Goal: Use online tool/utility: Utilize a website feature to perform a specific function

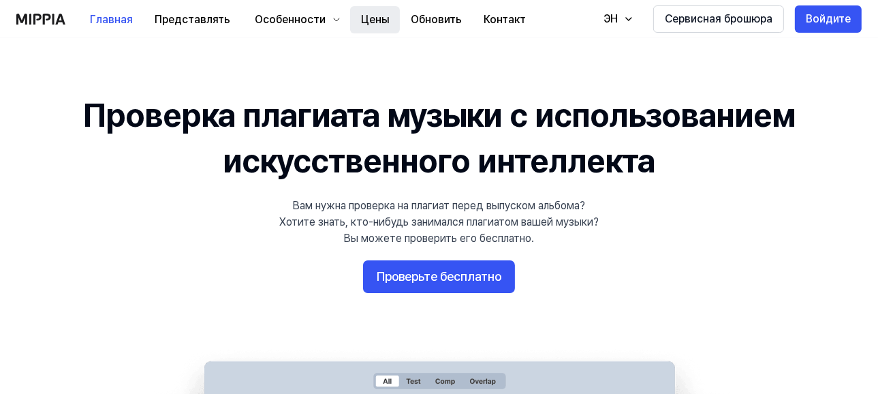
click at [374, 19] on button "Цены" at bounding box center [375, 19] width 50 height 27
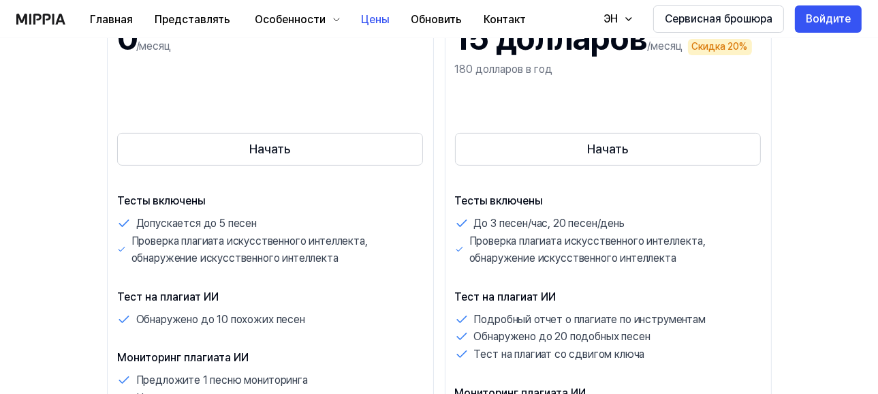
scroll to position [204, 0]
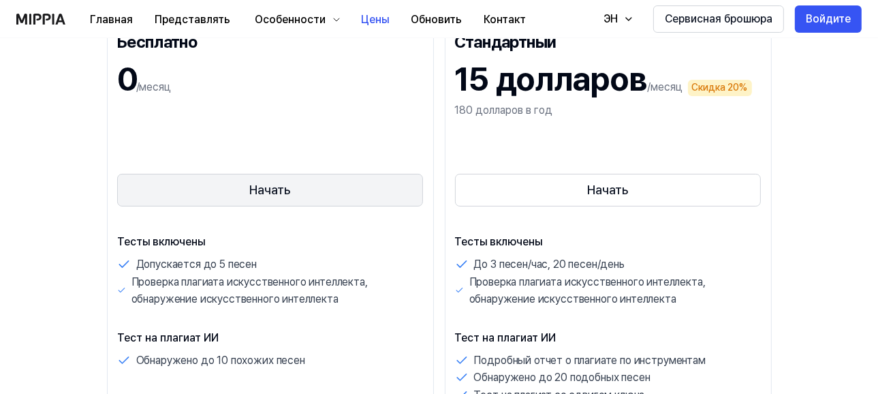
click at [277, 194] on button "Начать" at bounding box center [270, 190] width 306 height 33
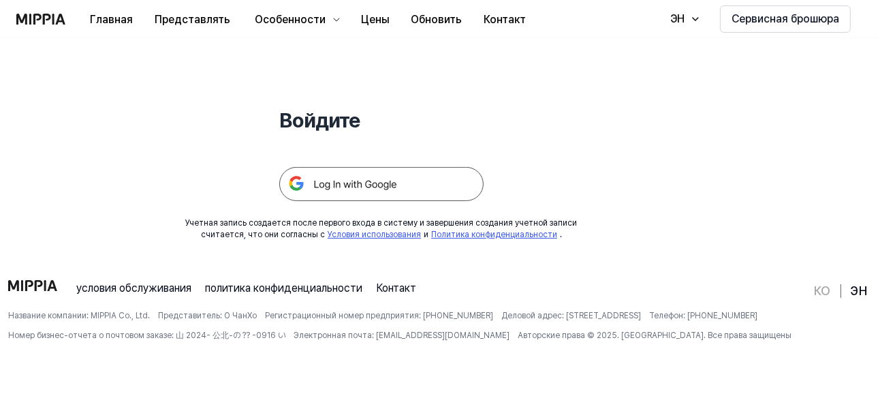
scroll to position [130, 0]
click at [368, 182] on img at bounding box center [381, 182] width 204 height 34
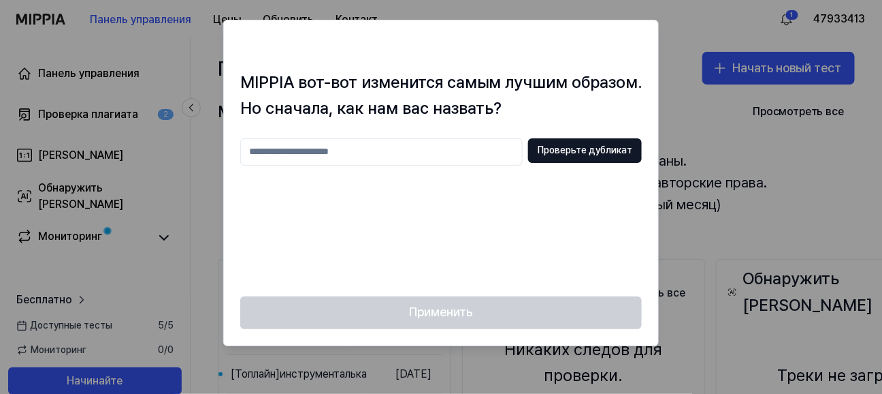
click at [402, 148] on input "text" at bounding box center [381, 151] width 283 height 27
type input "***"
click at [602, 155] on button "Проверьте дубликат" at bounding box center [585, 150] width 114 height 25
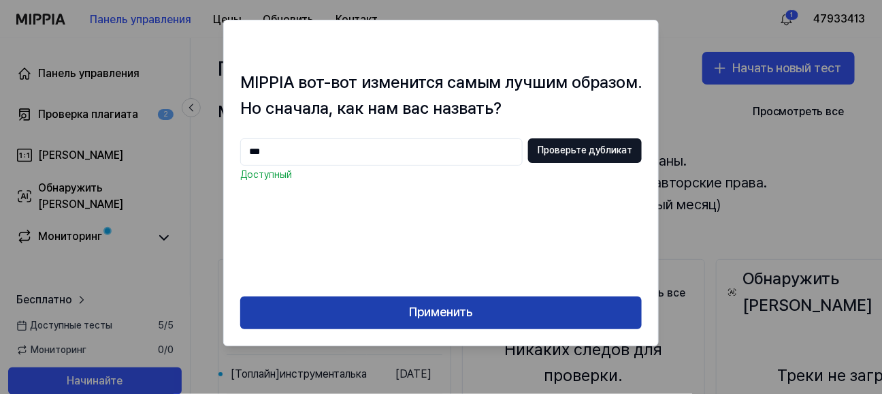
click at [482, 306] on button "Применить" at bounding box center [441, 312] width 402 height 33
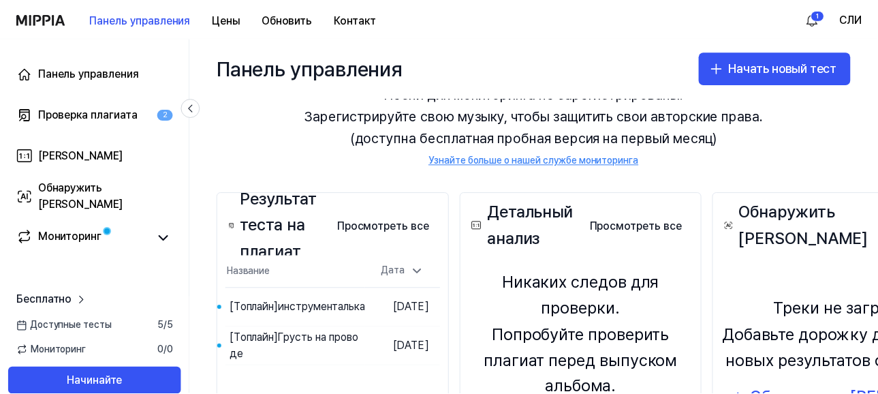
scroll to position [65, 0]
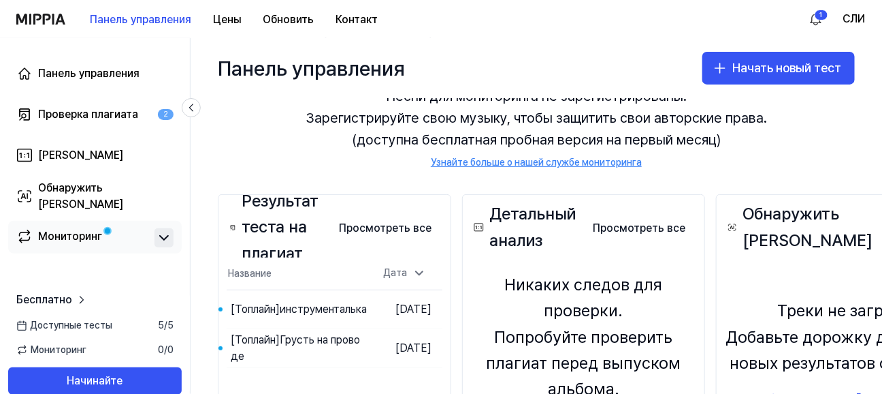
click at [162, 239] on icon at bounding box center [164, 237] width 16 height 16
click at [118, 114] on div "Проверка плагиата" at bounding box center [88, 114] width 100 height 16
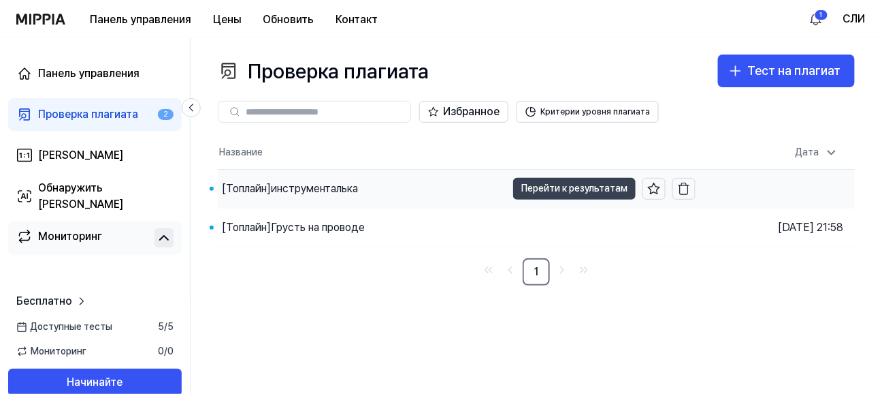
click at [542, 189] on button "Перейти к результатам" at bounding box center [574, 189] width 123 height 22
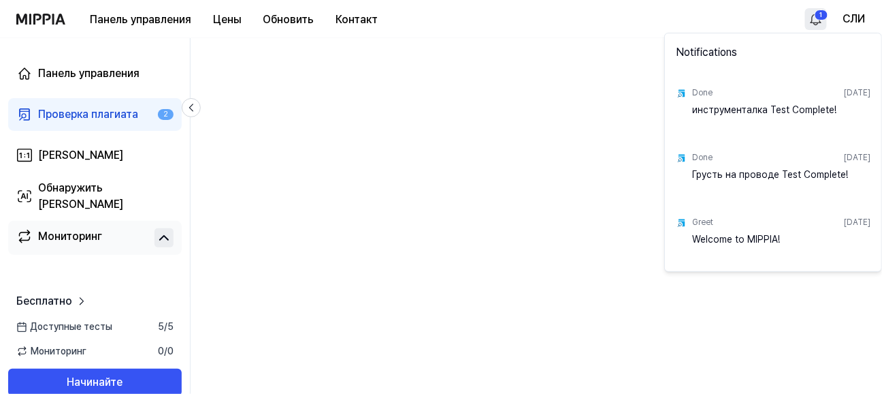
click at [812, 15] on html "Панель управления Цены Обновить Контакт 1 СЛИ Панель управления Проверка плагиа…" at bounding box center [441, 197] width 882 height 394
click at [731, 110] on div "тест Инстранталки завершен!" at bounding box center [781, 116] width 178 height 27
click at [716, 91] on div "Сделано" at bounding box center [709, 93] width 35 height 12
click at [674, 91] on div "Сделано 11 апреля 2025 г. тест Инстранталки завершен!" at bounding box center [773, 106] width 211 height 65
click at [510, 204] on html "Панель управления Цены Обновить Контакт СЛИ Панель управления Проверка плагиата…" at bounding box center [441, 197] width 882 height 394
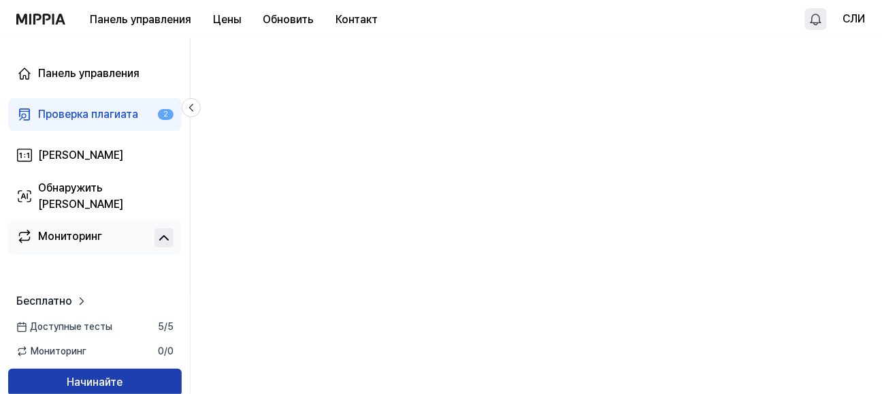
click at [82, 379] on button "Начинайте" at bounding box center [95, 381] width 174 height 27
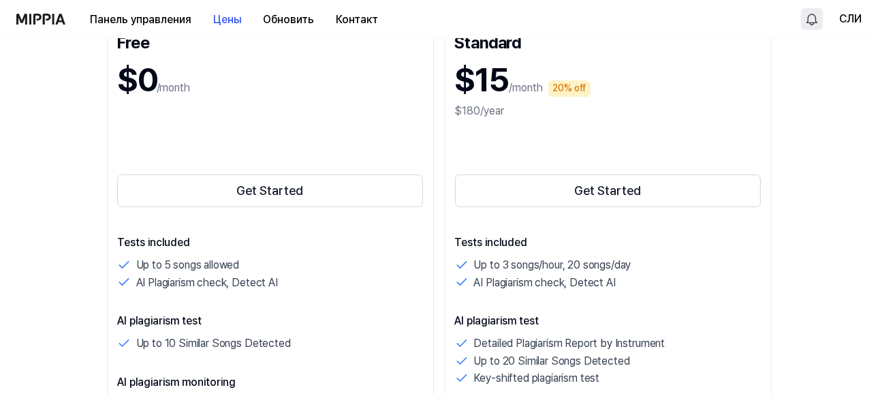
scroll to position [204, 0]
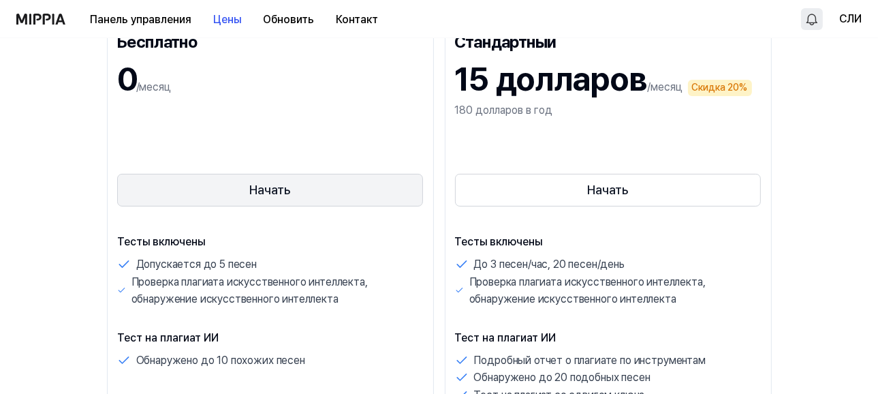
click at [274, 196] on button "Начать" at bounding box center [270, 190] width 306 height 33
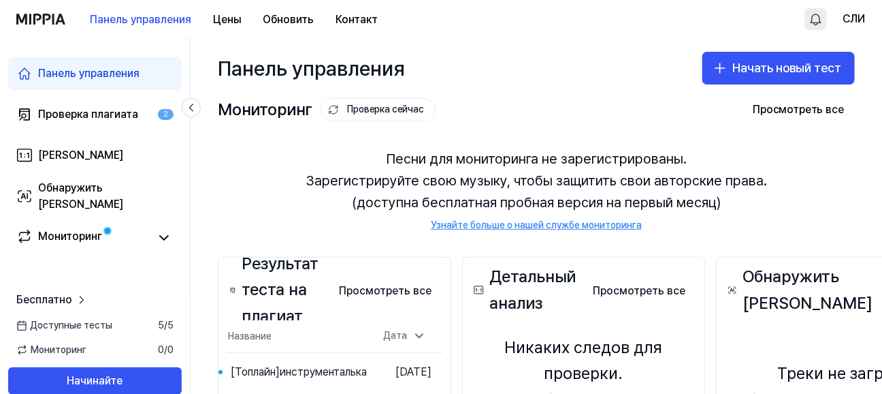
scroll to position [0, 0]
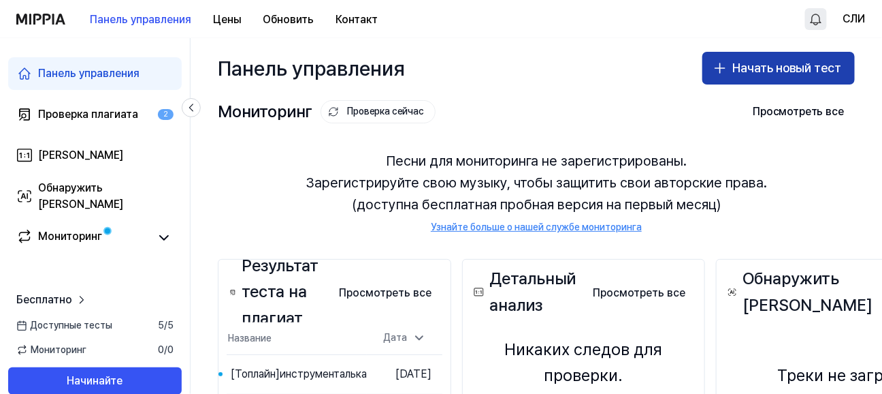
click at [728, 71] on button "Начать новый тест" at bounding box center [779, 68] width 153 height 33
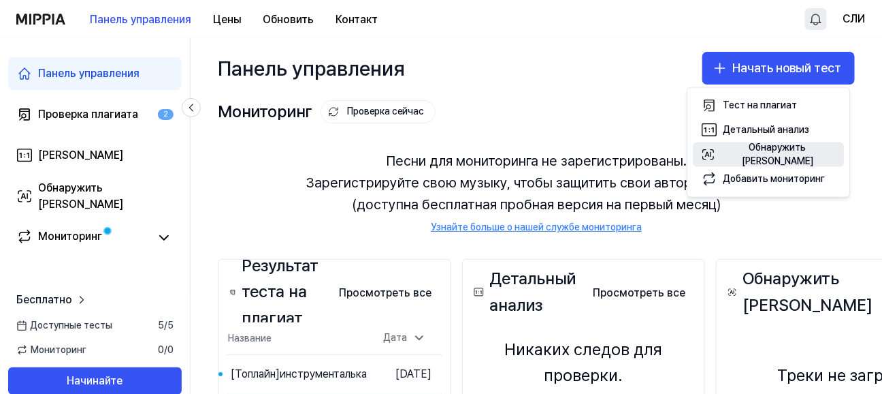
click at [742, 158] on div "Обнаружить [PERSON_NAME]" at bounding box center [778, 154] width 114 height 27
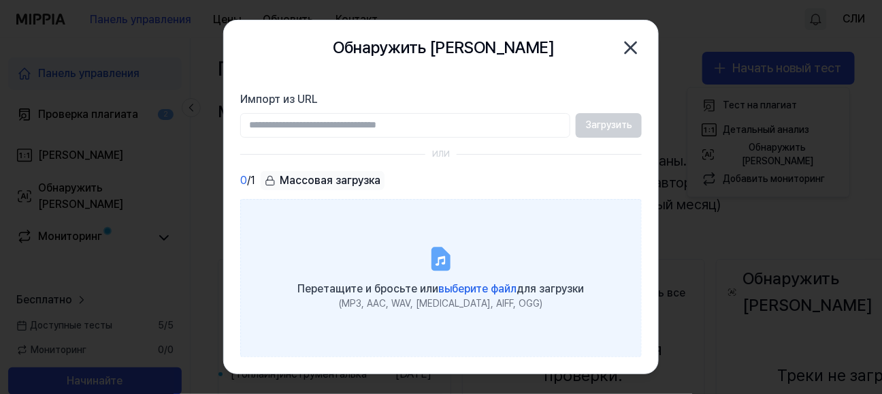
drag, startPoint x: 419, startPoint y: 271, endPoint x: 336, endPoint y: 253, distance: 85.1
click at [330, 255] on label "Перетащите и бросьте или выберите файл для загрузки (MP3, AAC, WAV, FLAC, AIFF,…" at bounding box center [441, 278] width 402 height 158
click at [0, 0] on input "Перетащите и бросьте или выберите файл для загрузки (MP3, AAC, WAV, FLAC, AIFF,…" at bounding box center [0, 0] width 0 height 0
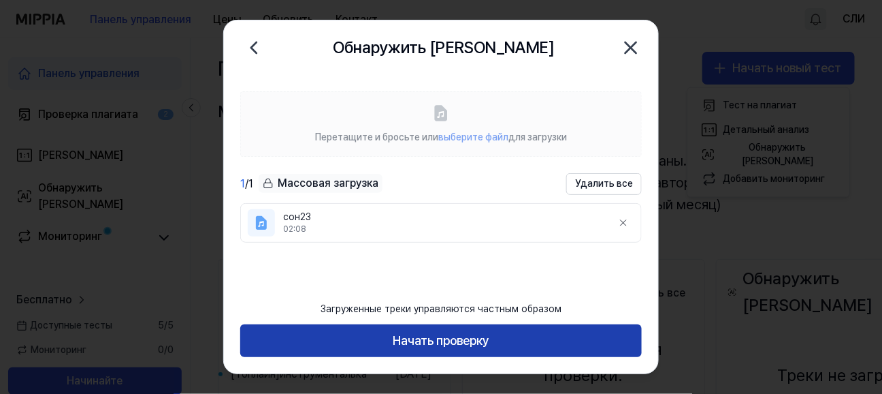
click at [446, 343] on button "Начать проверку" at bounding box center [441, 340] width 402 height 33
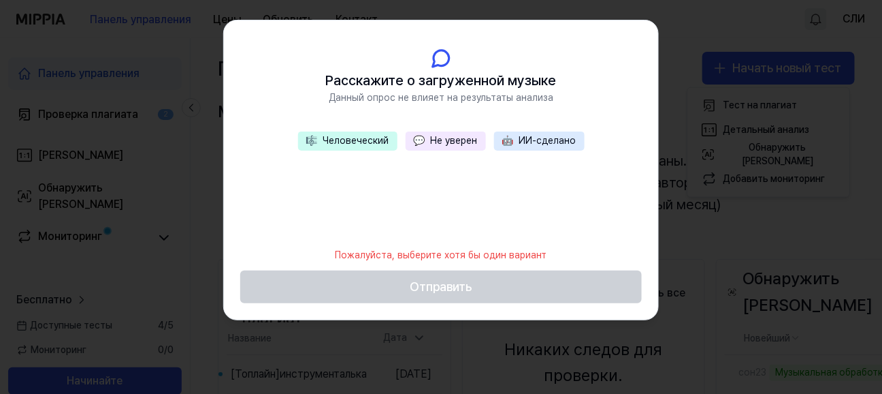
click at [534, 144] on button "🤖 ИИ-сделано" at bounding box center [539, 140] width 91 height 19
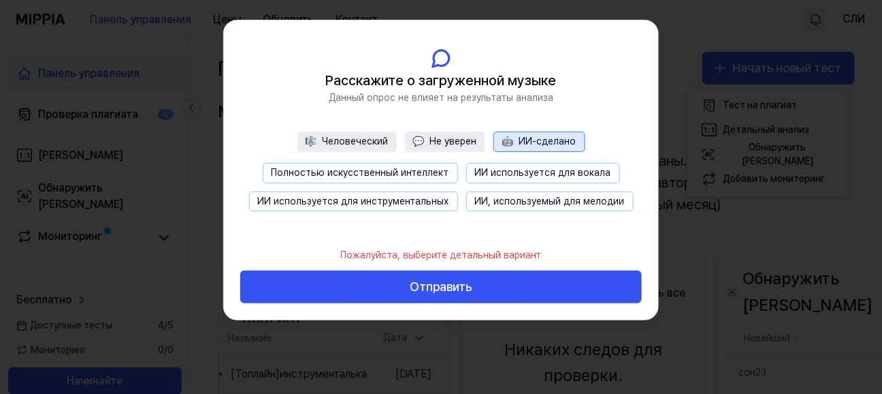
click at [358, 149] on button "🎼 Человеческий" at bounding box center [347, 141] width 99 height 20
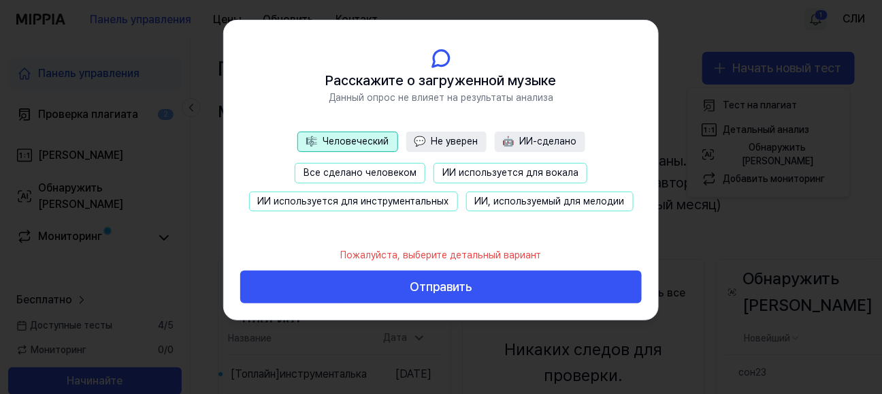
click at [459, 143] on button "💬 Не уверен" at bounding box center [447, 141] width 80 height 20
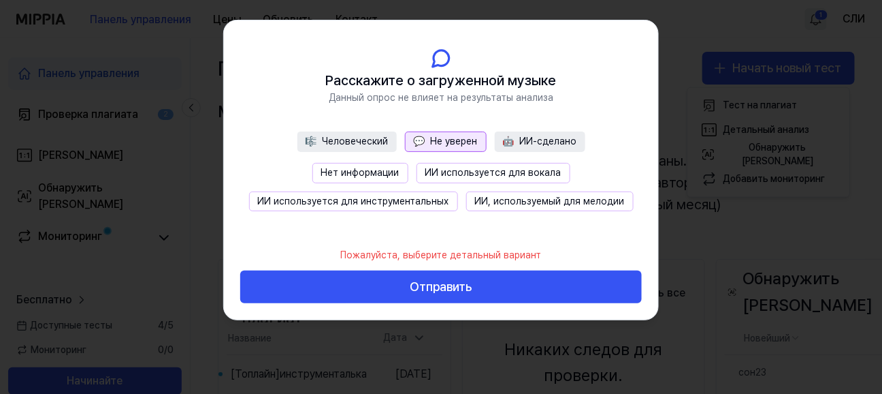
click at [353, 150] on button "🎼 Человеческий" at bounding box center [347, 141] width 99 height 20
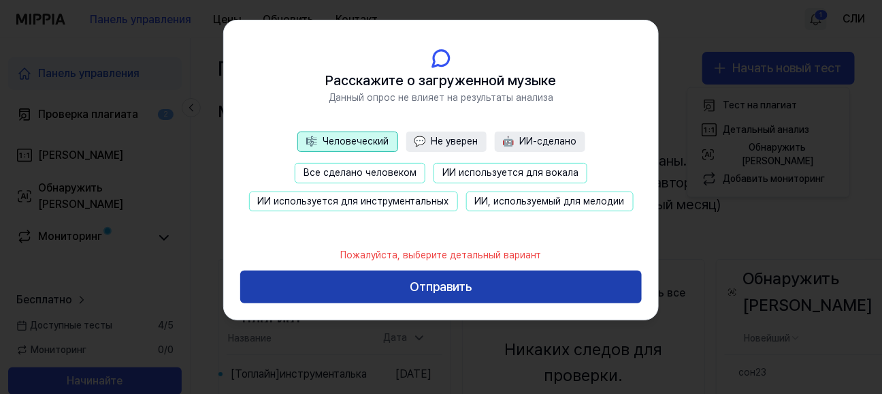
click at [439, 283] on button "Отправить" at bounding box center [441, 286] width 402 height 33
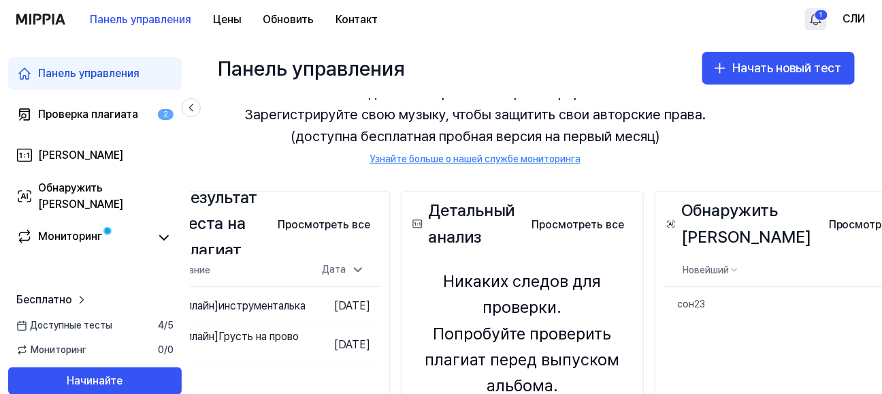
scroll to position [68, 0]
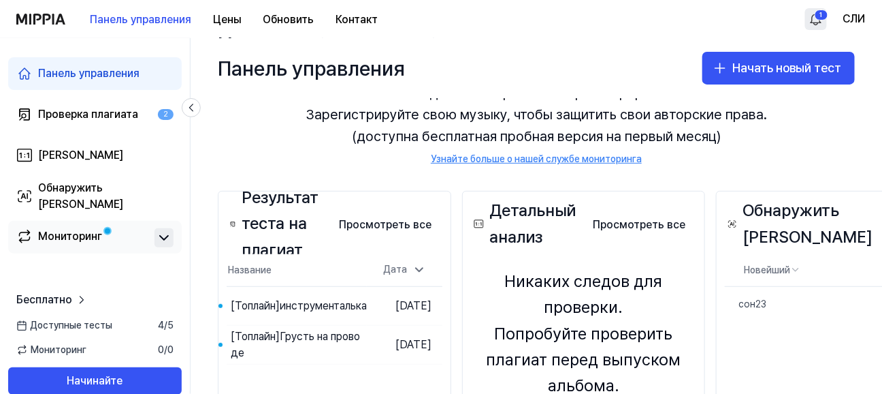
click at [166, 236] on icon at bounding box center [164, 238] width 8 height 4
click at [166, 236] on icon at bounding box center [164, 237] width 16 height 16
click at [81, 237] on div "Мониторинг" at bounding box center [70, 237] width 64 height 19
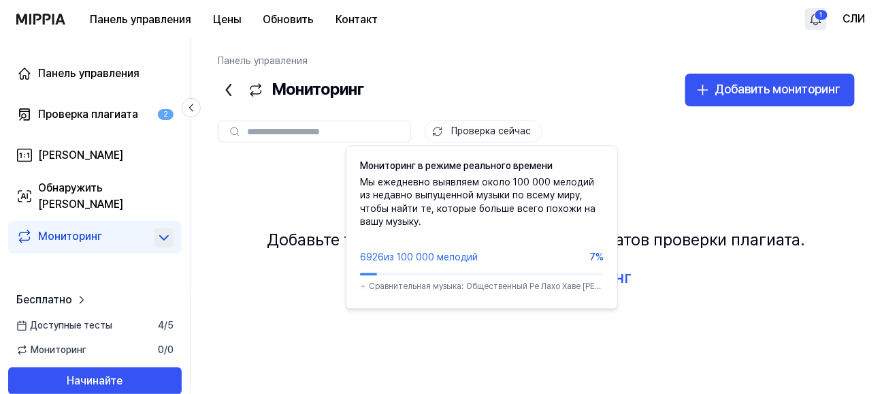
click at [485, 131] on button "Проверка сейчас" at bounding box center [484, 131] width 118 height 23
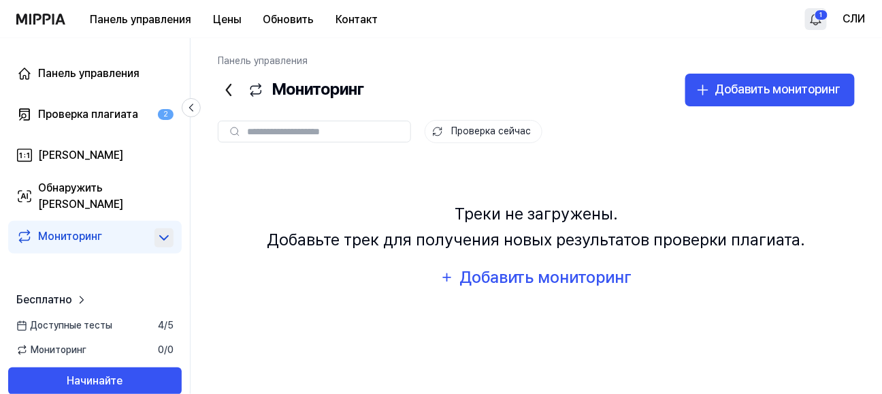
click at [481, 132] on button "Проверка сейчас" at bounding box center [484, 131] width 118 height 23
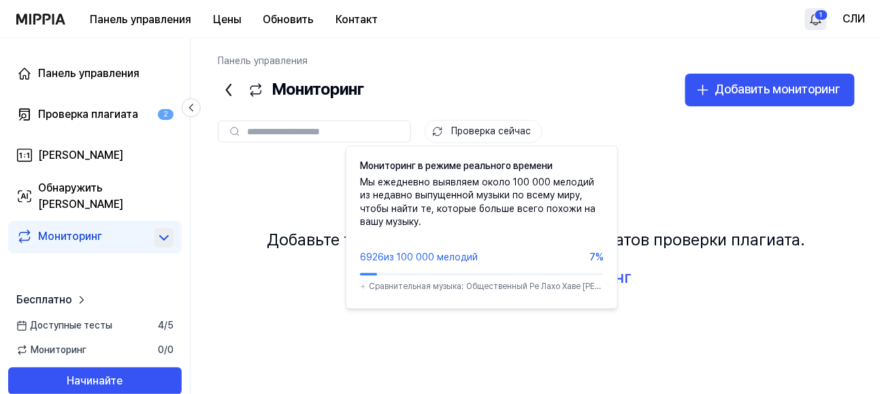
click at [505, 135] on button "Проверка сейчас" at bounding box center [484, 131] width 118 height 23
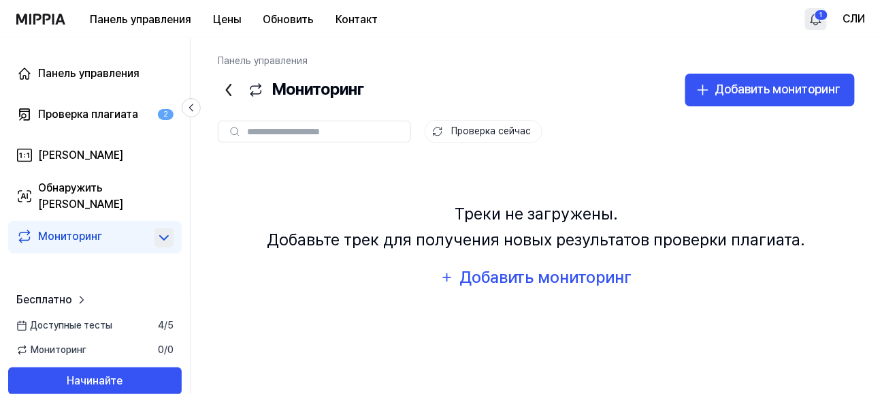
click at [463, 133] on button "Проверка сейчас" at bounding box center [484, 131] width 118 height 23
click at [75, 354] on span "Мониторинг" at bounding box center [51, 350] width 70 height 14
click at [332, 100] on div "Мониторинг" at bounding box center [291, 90] width 146 height 33
click at [336, 91] on div "Мониторинг" at bounding box center [291, 90] width 146 height 33
